Goal: Information Seeking & Learning: Check status

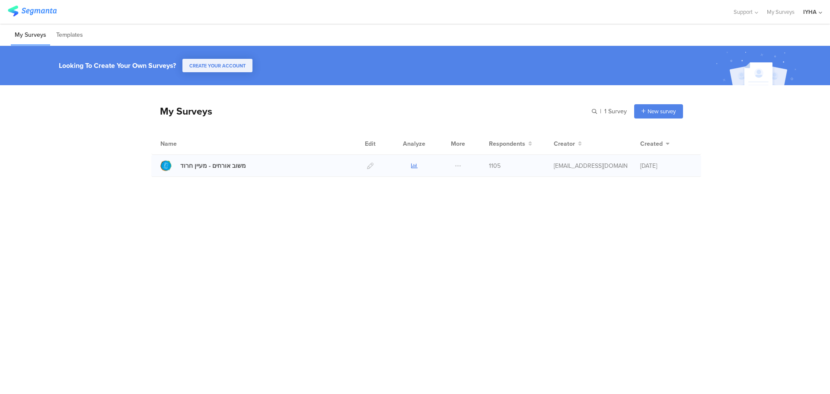
click at [414, 164] on icon at bounding box center [414, 166] width 6 height 6
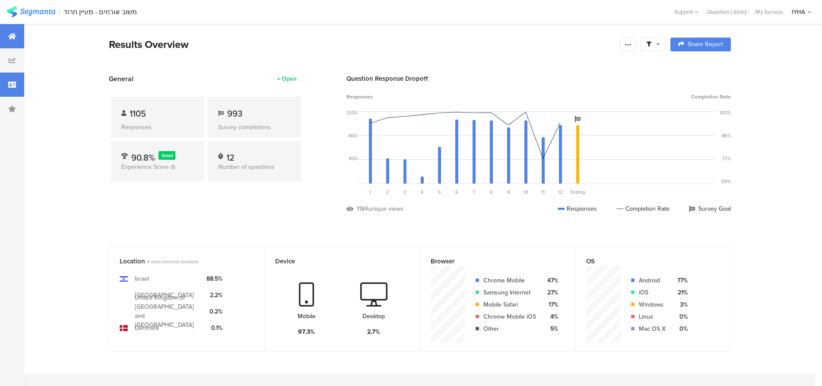
click at [15, 85] on icon at bounding box center [12, 84] width 8 height 7
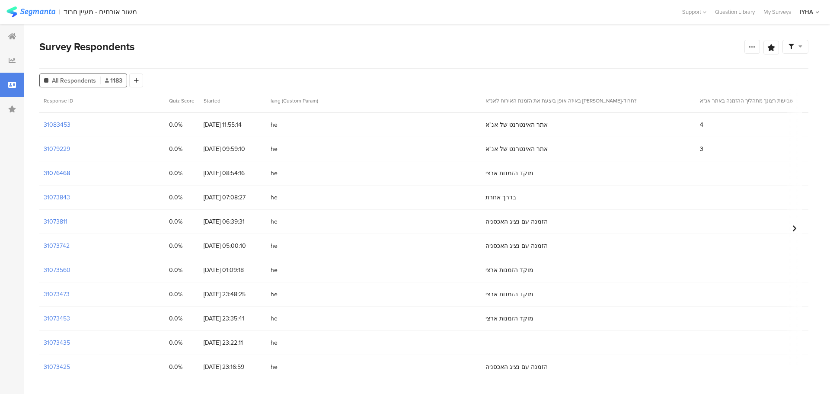
click at [64, 171] on section "31076468" at bounding box center [57, 173] width 26 height 9
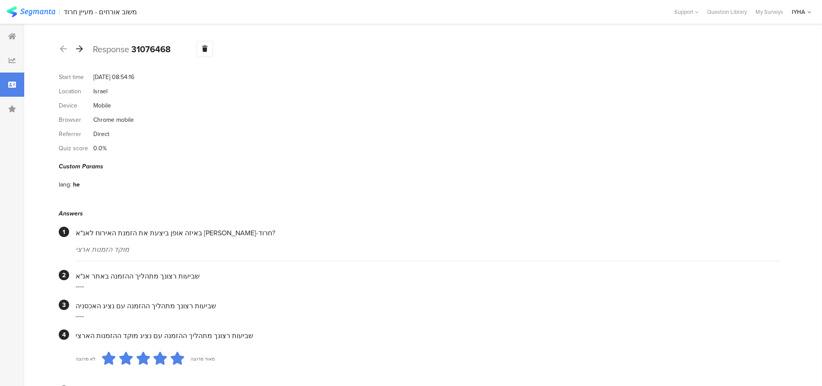
click at [80, 48] on icon at bounding box center [79, 49] width 7 height 8
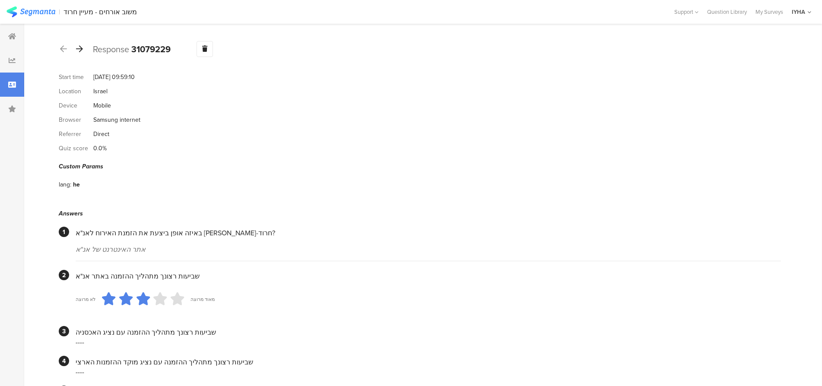
click at [79, 48] on icon at bounding box center [79, 49] width 7 height 8
click at [80, 48] on icon at bounding box center [79, 49] width 7 height 8
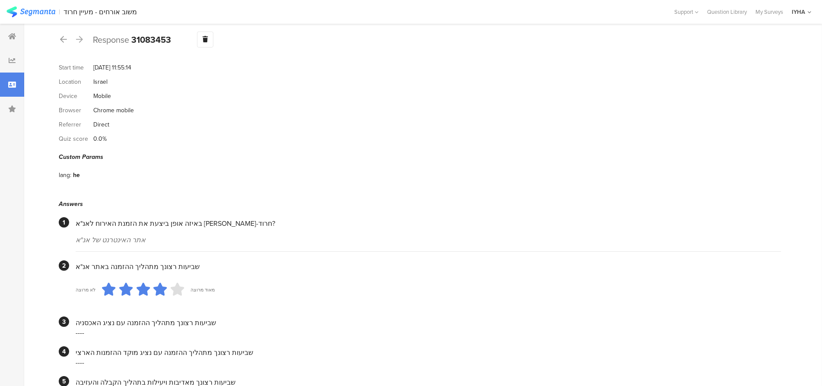
scroll to position [11, 0]
